Goal: Information Seeking & Learning: Learn about a topic

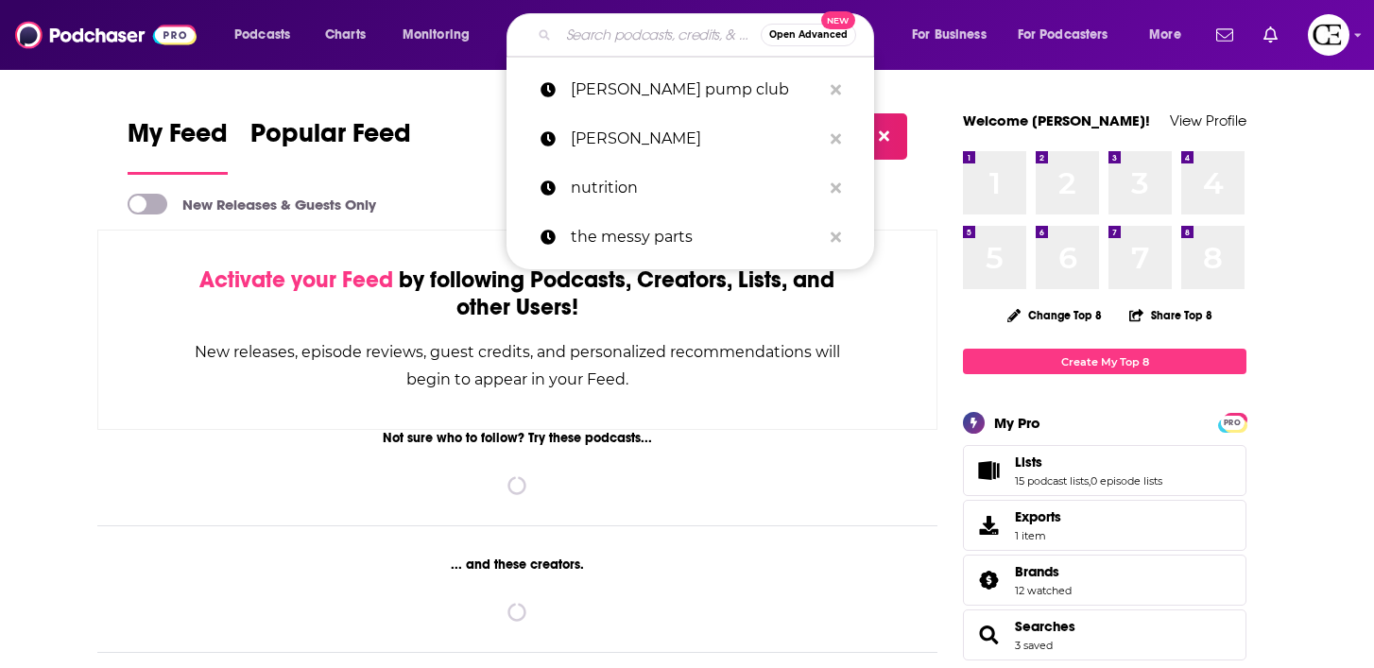
click at [577, 27] on input "Search podcasts, credits, & more..." at bounding box center [660, 35] width 202 height 30
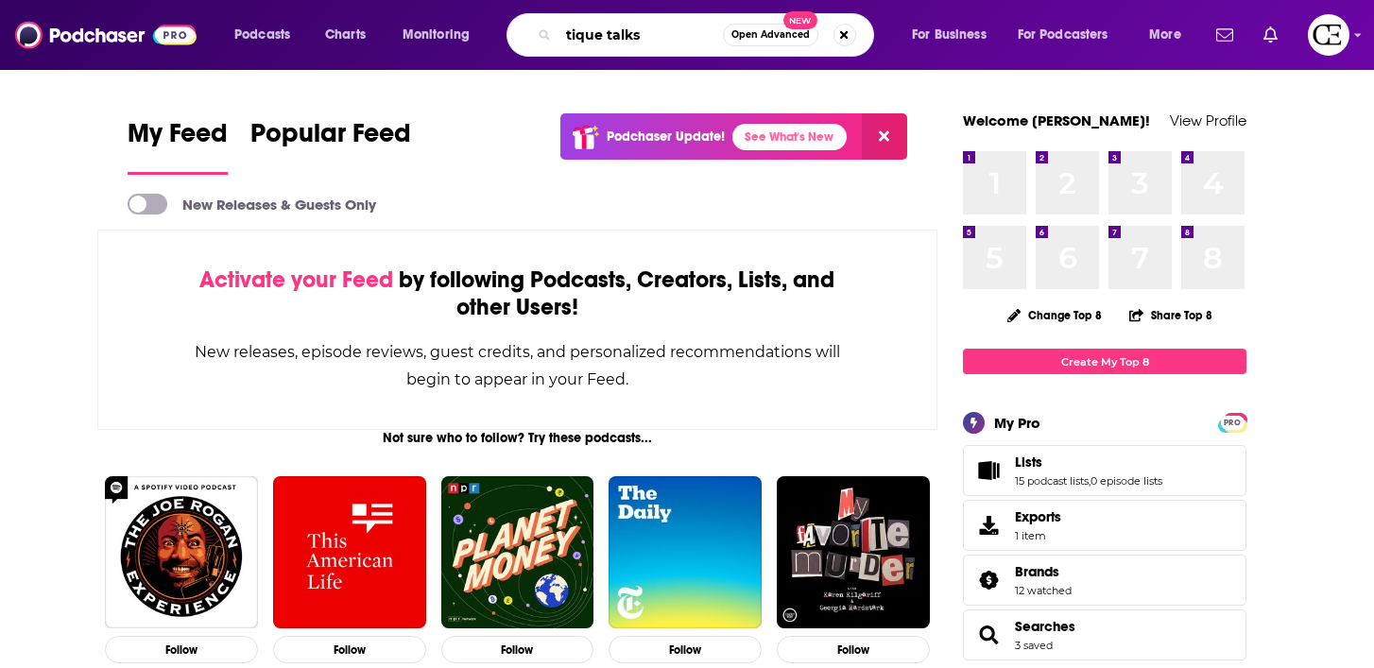
type input "tique talks"
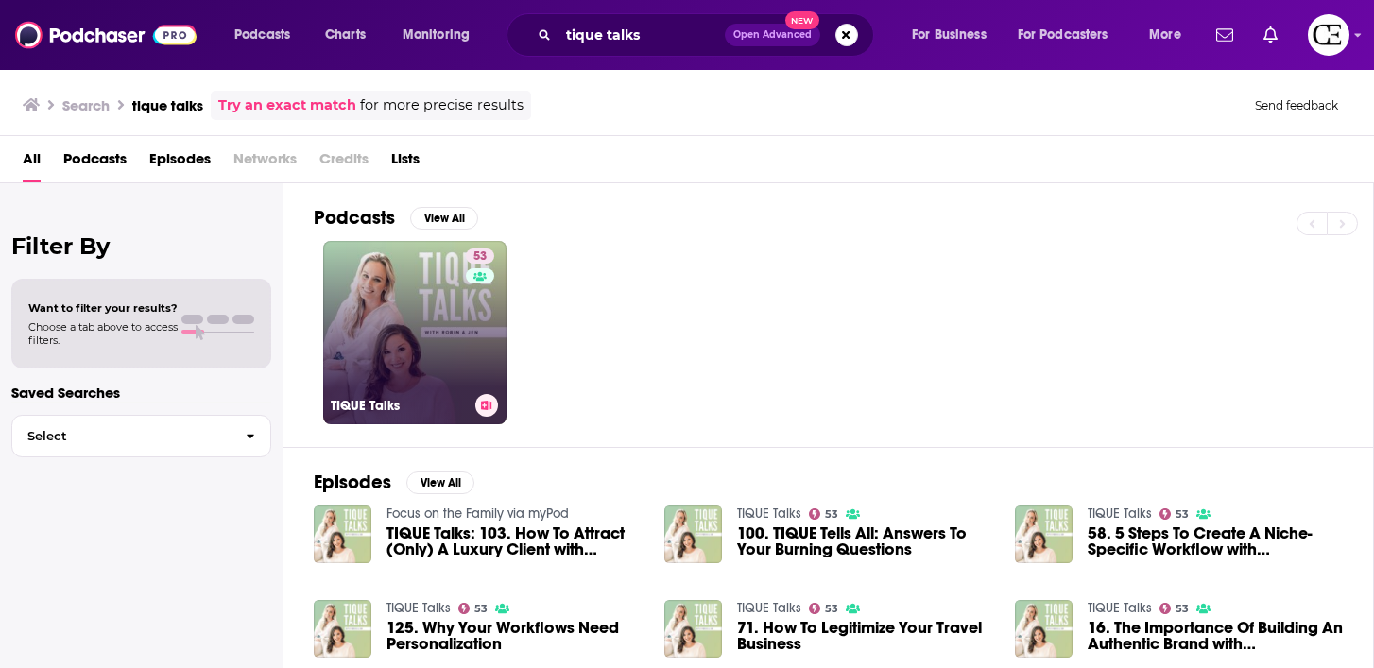
click at [439, 336] on link "53 TIQUE Talks" at bounding box center [414, 332] width 183 height 183
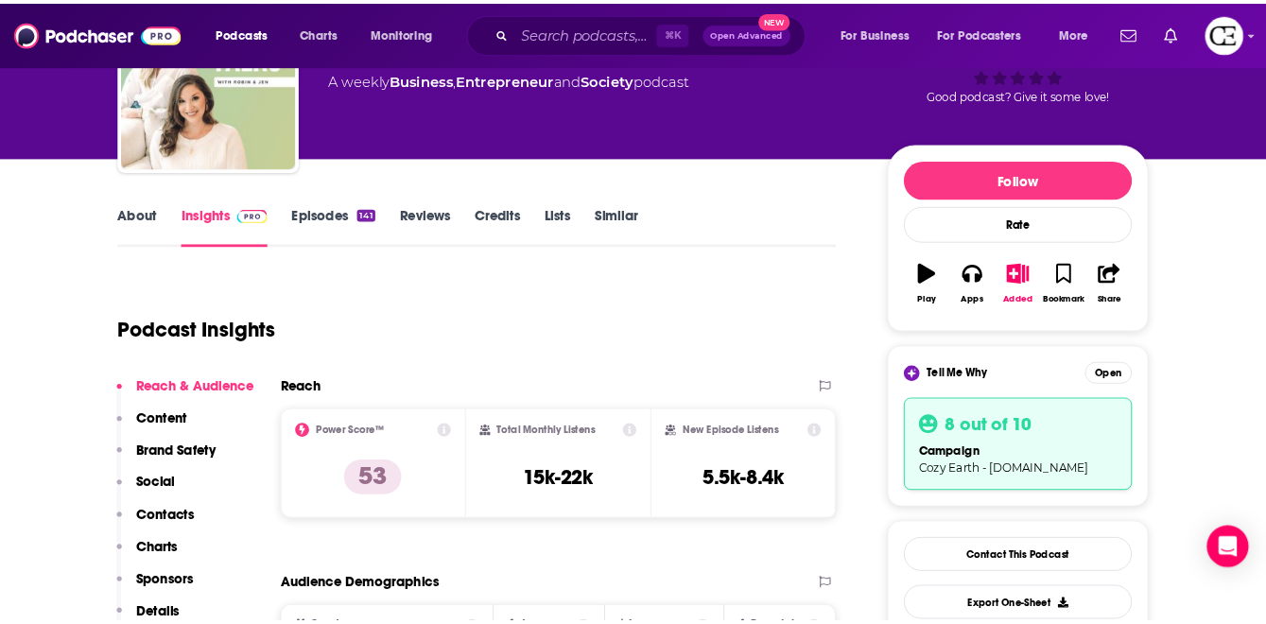
scroll to position [149, 0]
